Goal: Task Accomplishment & Management: Manage account settings

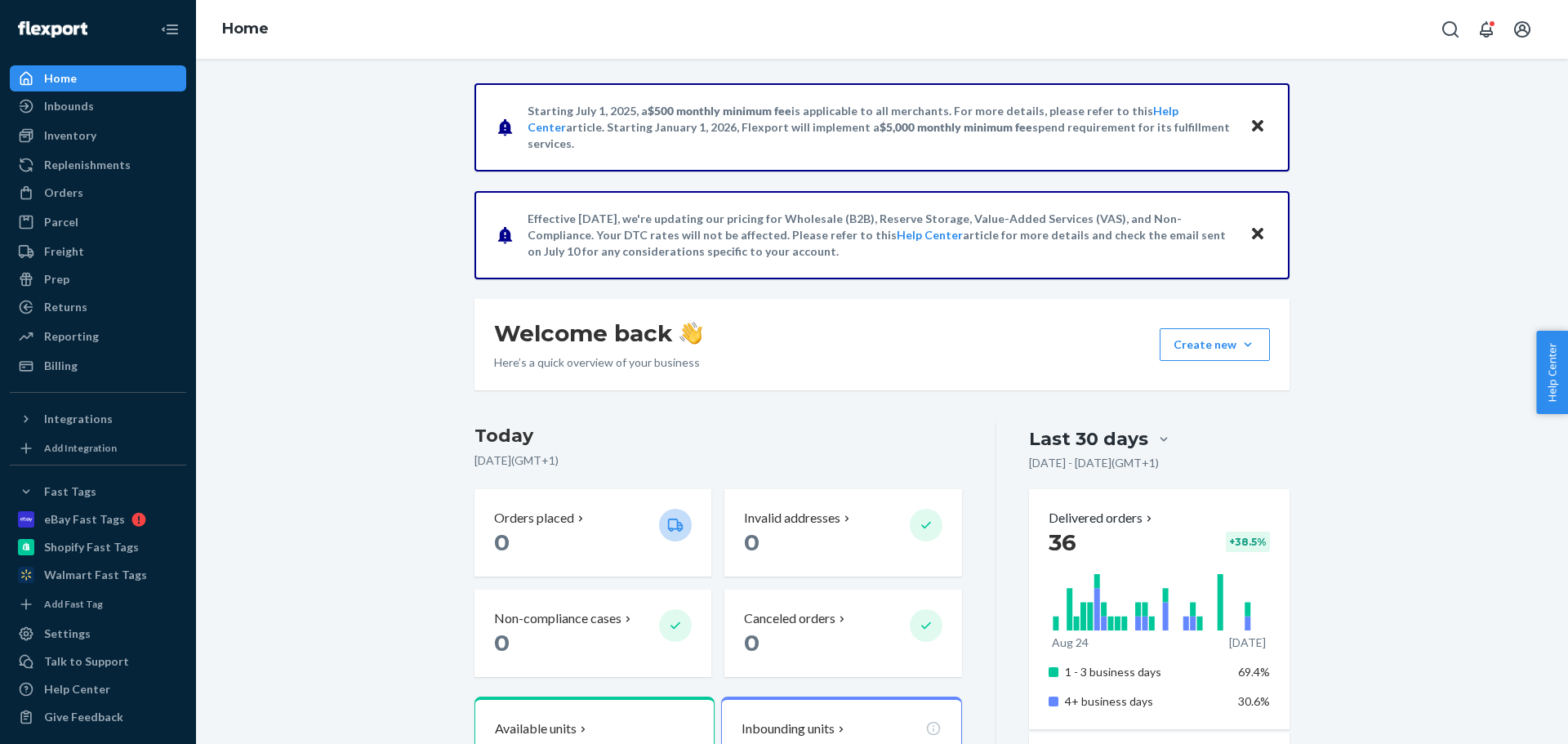
drag, startPoint x: 1518, startPoint y: 26, endPoint x: 1486, endPoint y: 53, distance: 41.9
click at [1518, 26] on icon "Open account menu" at bounding box center [1521, 28] width 19 height 19
click at [1422, 177] on div "Log out" at bounding box center [1484, 191] width 123 height 30
